Goal: Information Seeking & Learning: Learn about a topic

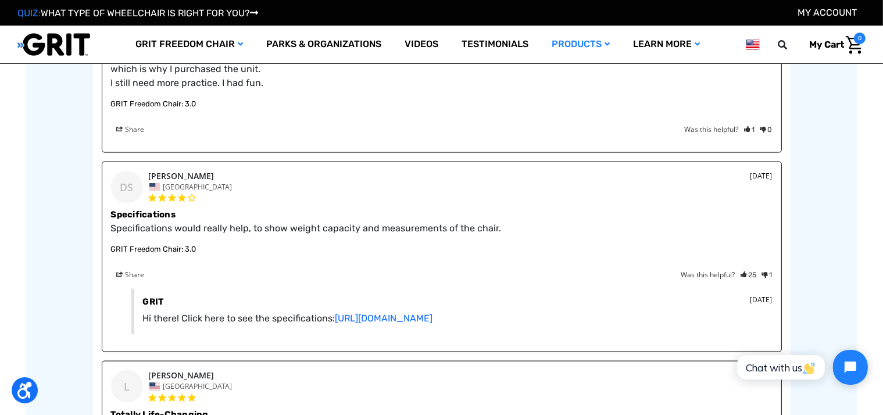
scroll to position [1723, 0]
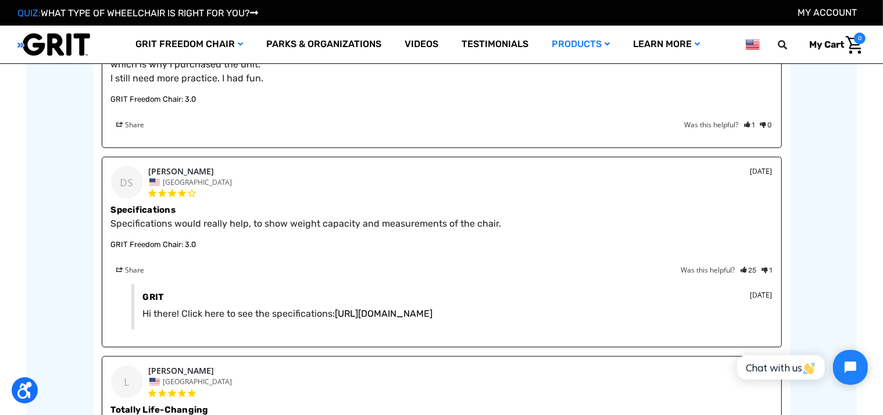
click at [385, 309] on link "https://www.gogrit.us/specifications" at bounding box center [384, 313] width 98 height 11
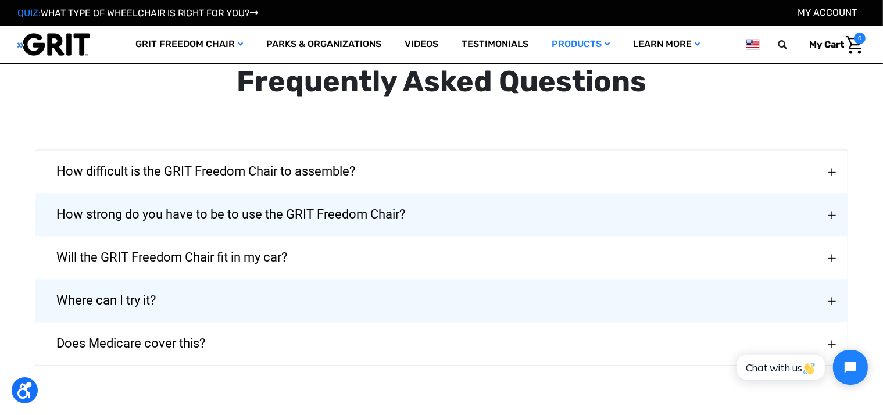
scroll to position [2633, 0]
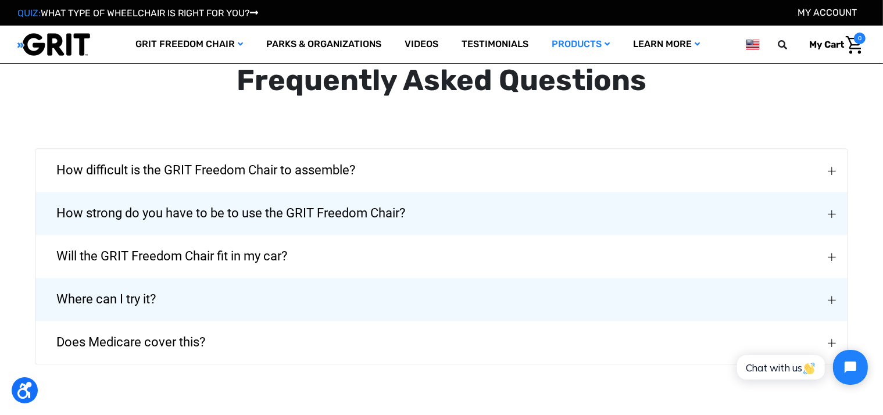
click at [195, 242] on span "Will the GRIT Freedom Chair fit in my car?" at bounding box center [172, 256] width 266 height 42
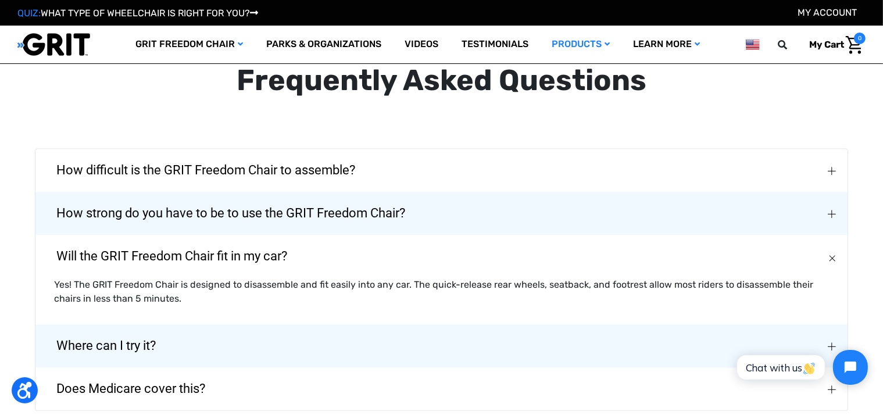
click at [128, 330] on span "Where can I try it?" at bounding box center [106, 346] width 134 height 42
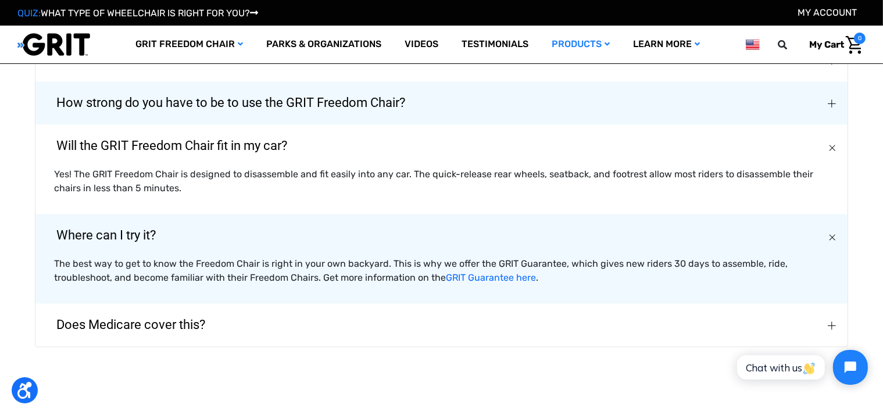
scroll to position [2744, 0]
click at [574, 324] on button "Does Medicare cover this?" at bounding box center [441, 324] width 812 height 43
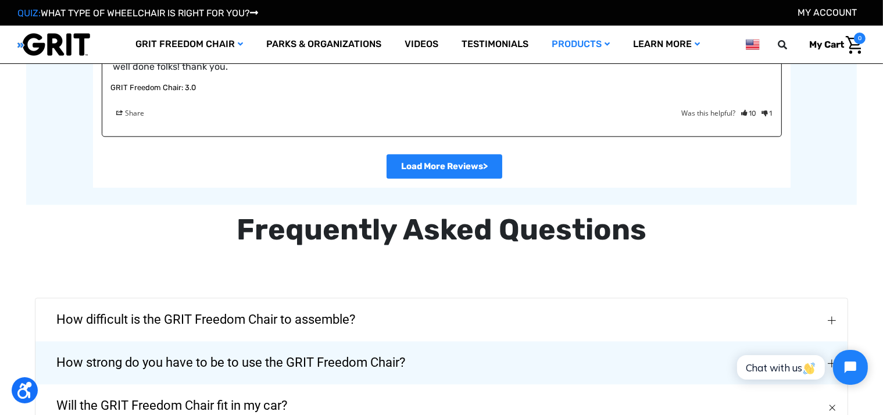
scroll to position [2488, 0]
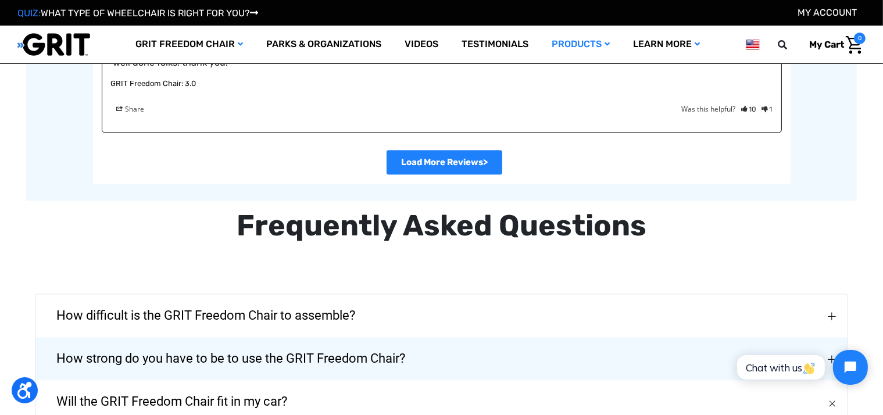
click at [161, 295] on span "How difficult is the GRIT Freedom Chair to assemble?" at bounding box center [206, 316] width 334 height 42
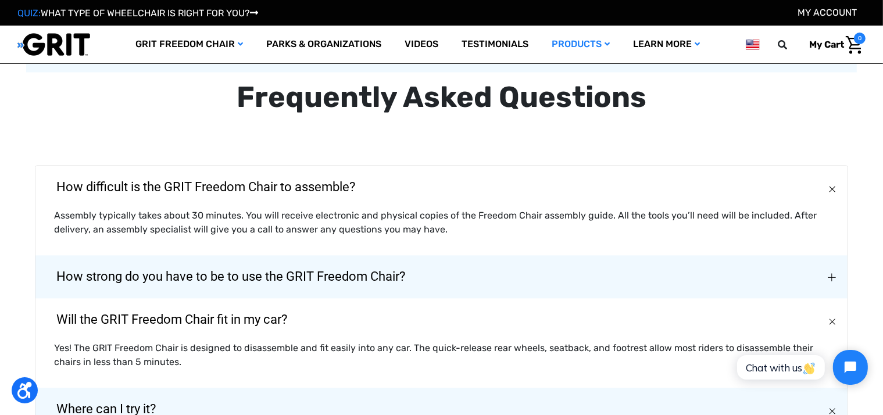
scroll to position [2621, 0]
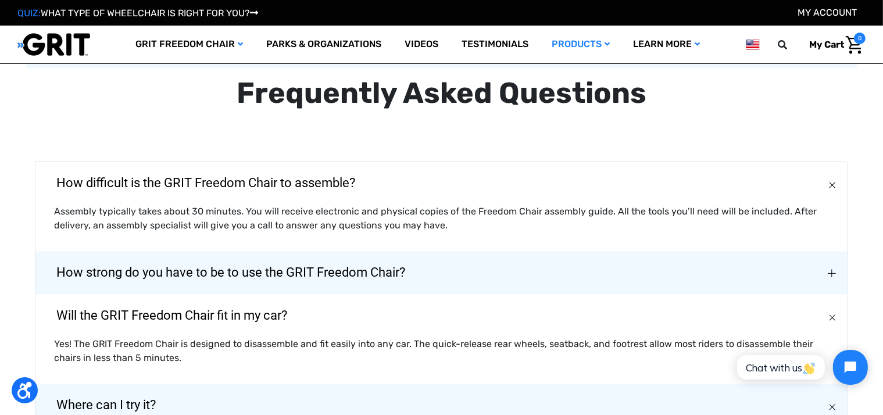
click at [198, 253] on span "How strong do you have to be to use the GRIT Freedom Chair?" at bounding box center [231, 273] width 384 height 42
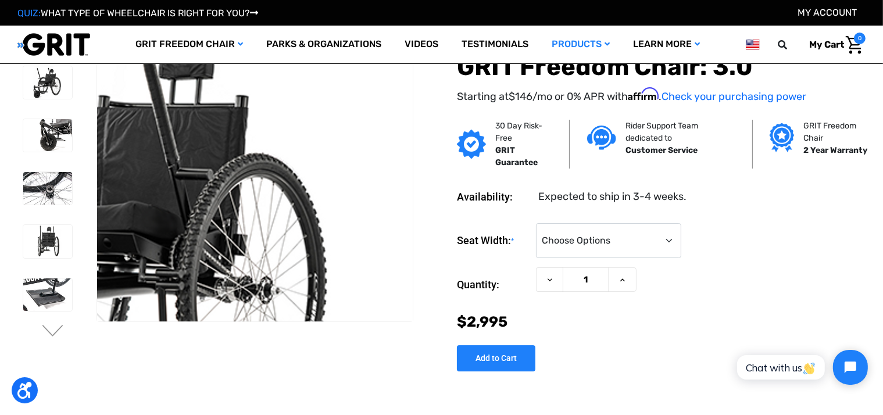
scroll to position [407, 0]
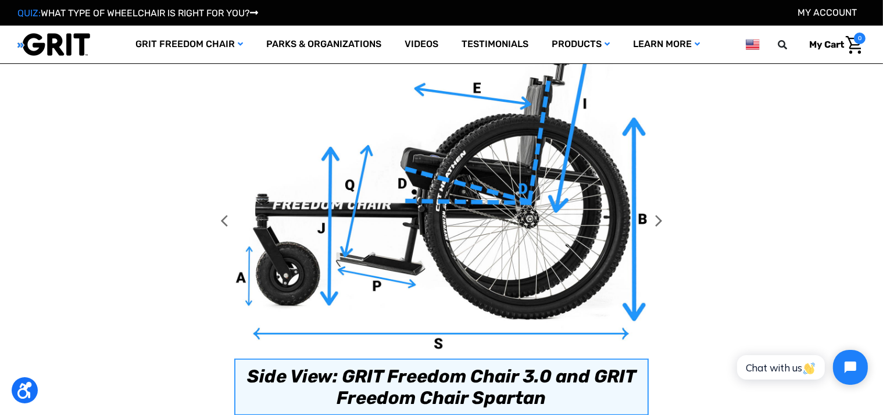
scroll to position [713, 0]
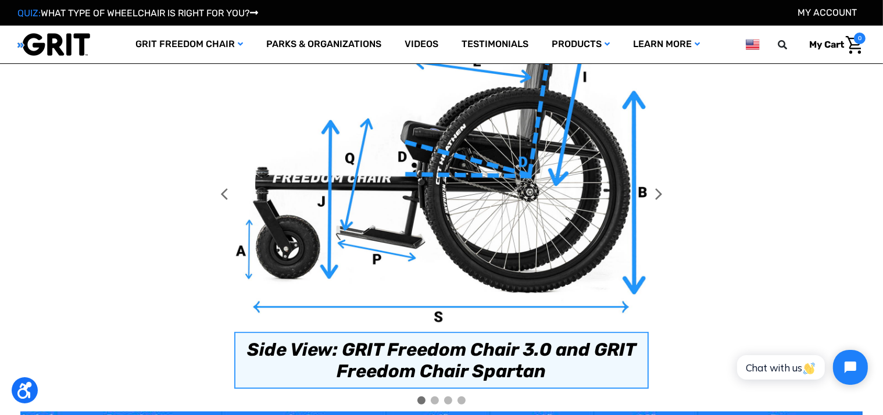
click at [149, 356] on div "GRIT Freedom Chair Specifications Build & Materials The frame of each GRIT Free…" at bounding box center [441, 210] width 842 height 1766
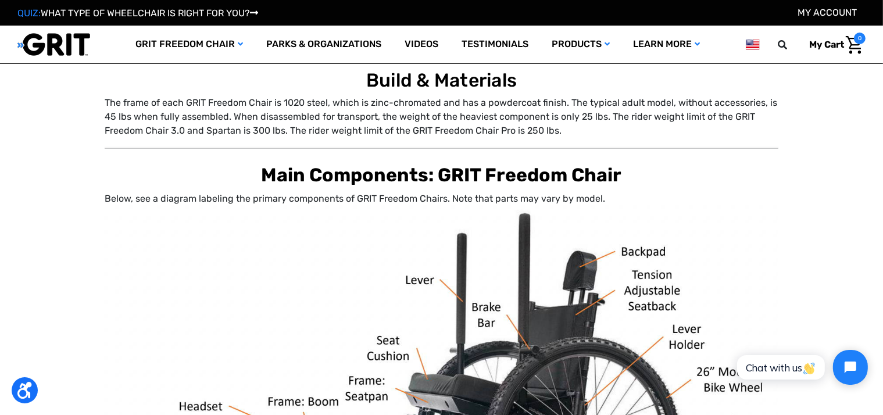
scroll to position [0, 0]
